Goal: Task Accomplishment & Management: Use online tool/utility

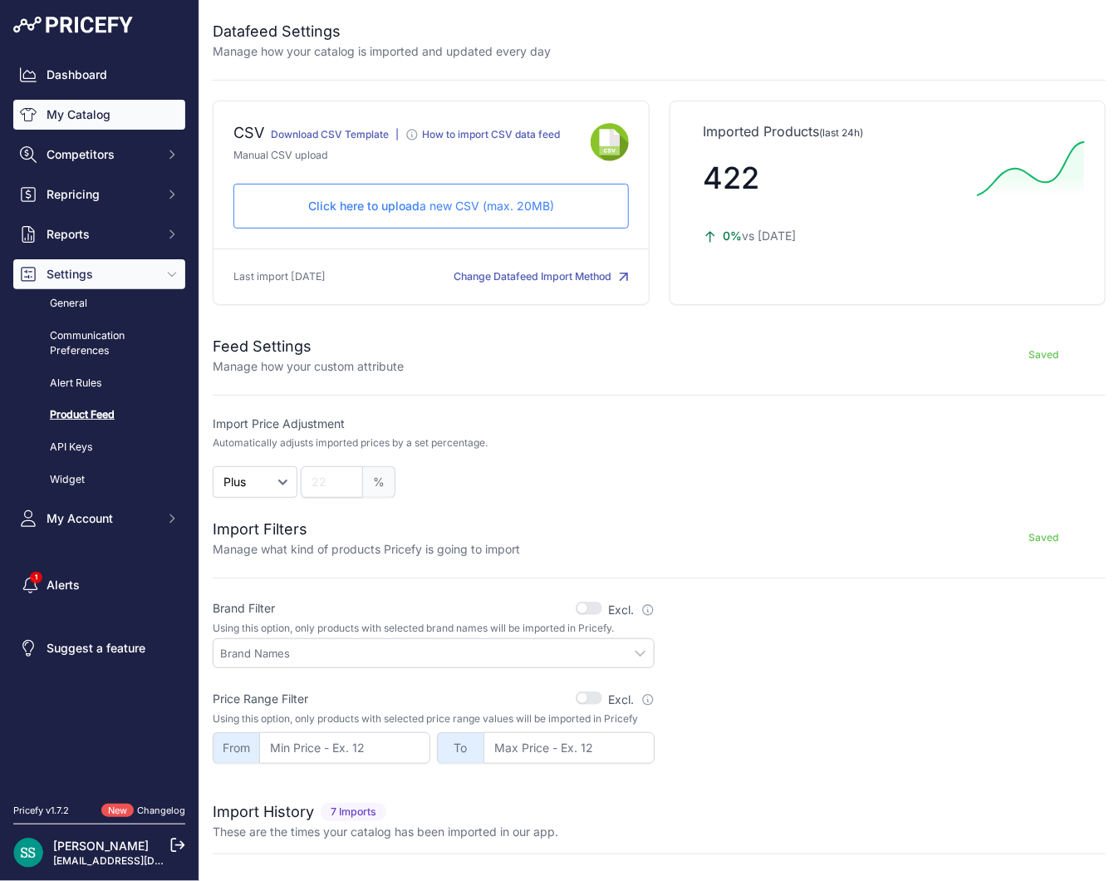
click at [114, 125] on link "My Catalog" at bounding box center [99, 115] width 172 height 30
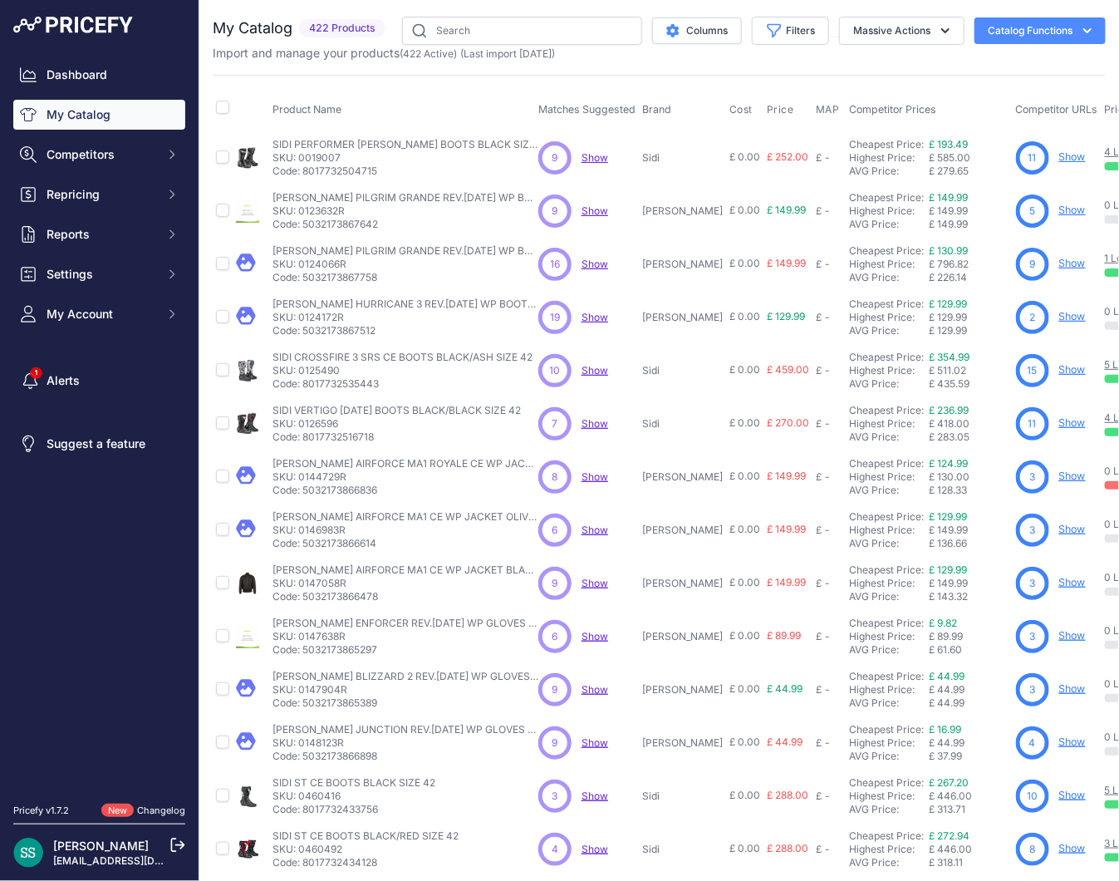
click at [1045, 30] on button "Catalog Functions" at bounding box center [1039, 30] width 131 height 27
click at [959, 122] on link "Batch Upload" at bounding box center [1011, 125] width 186 height 30
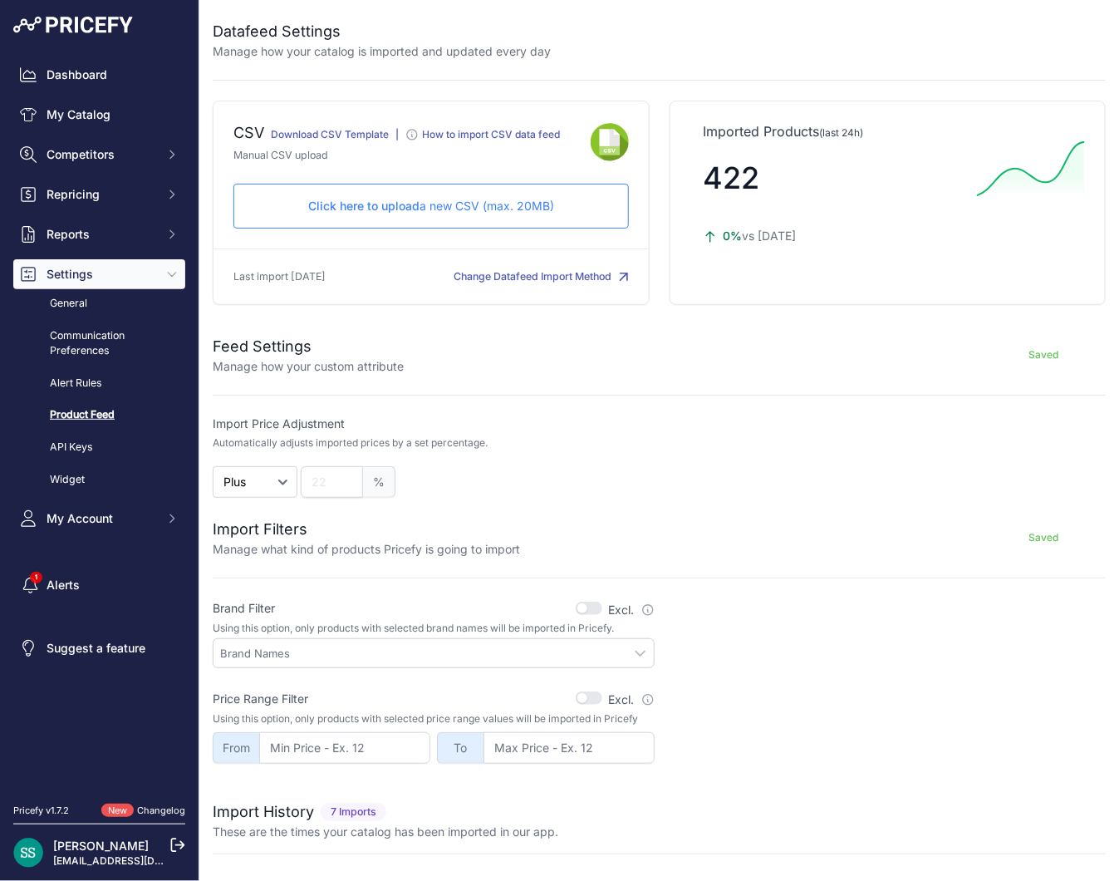
click at [437, 213] on p "Click here to upload a new CSV (max. 20MB)" at bounding box center [431, 206] width 367 height 17
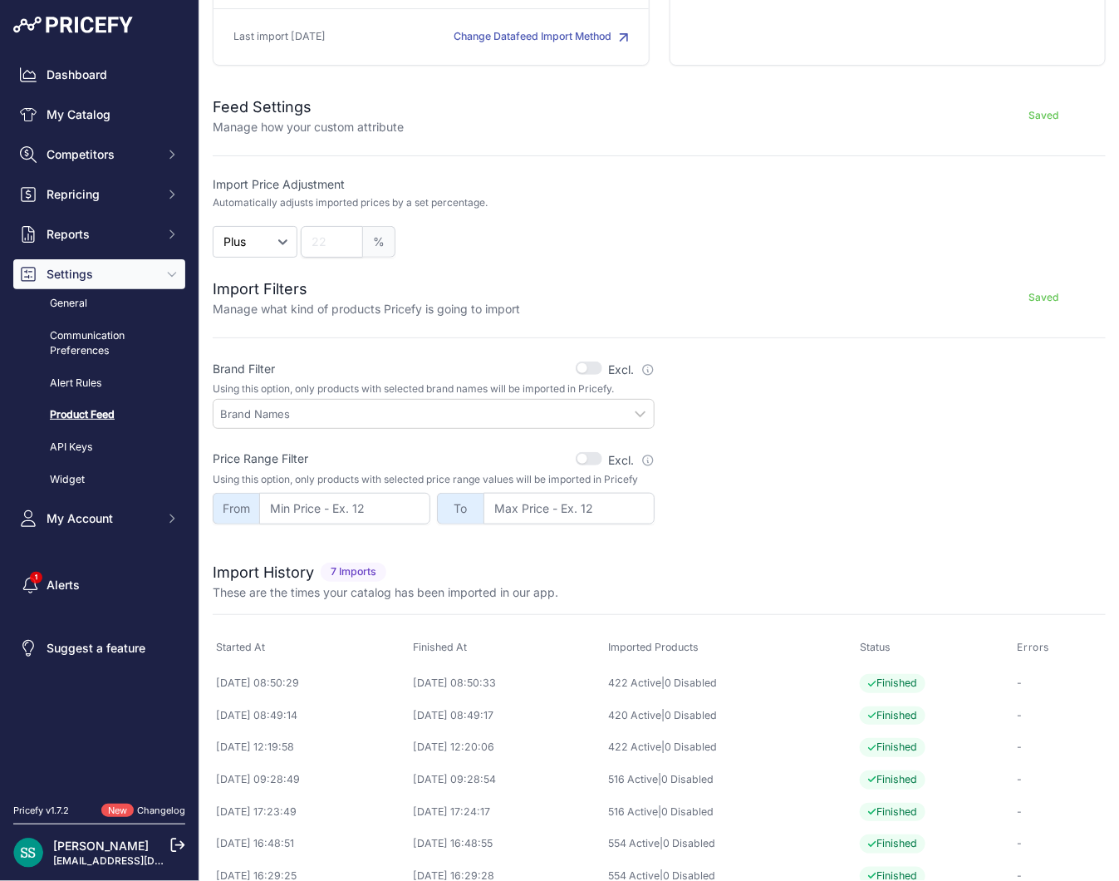
scroll to position [309, 0]
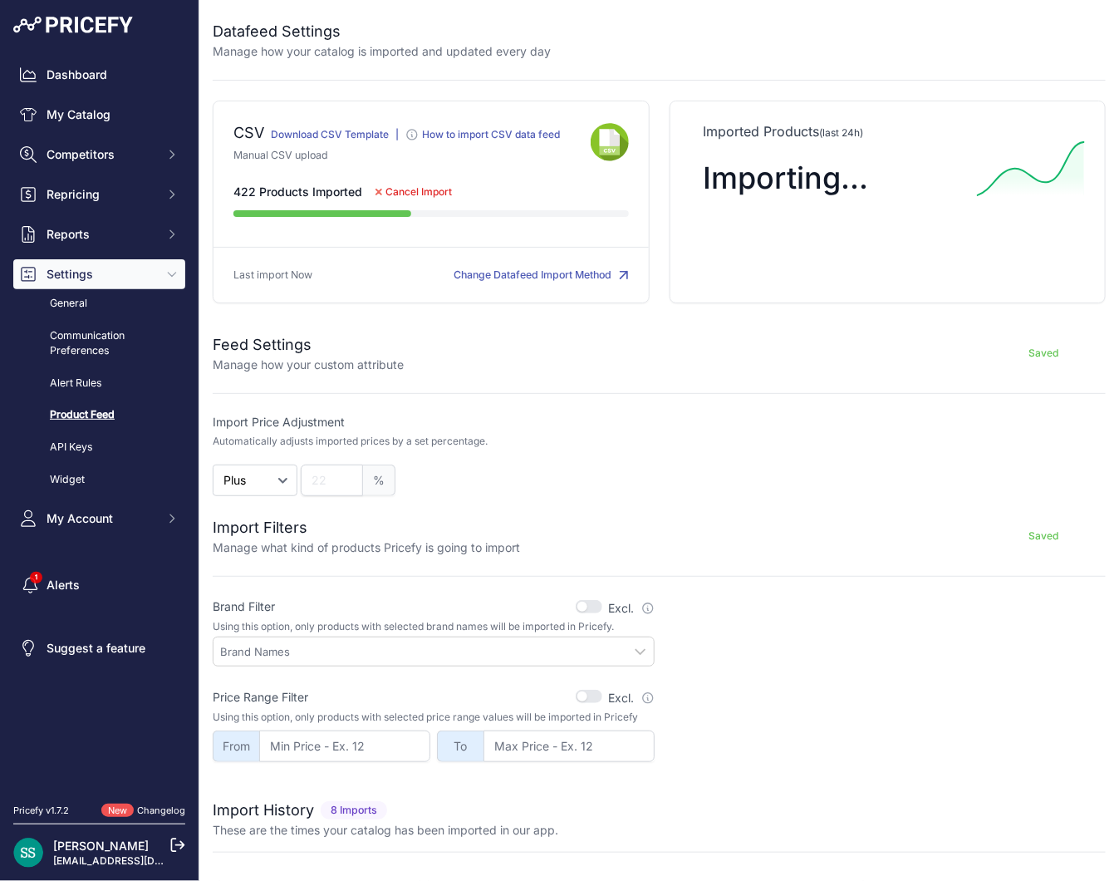
click at [766, 462] on div at bounding box center [886, 455] width 442 height 82
